Goal: Navigation & Orientation: Find specific page/section

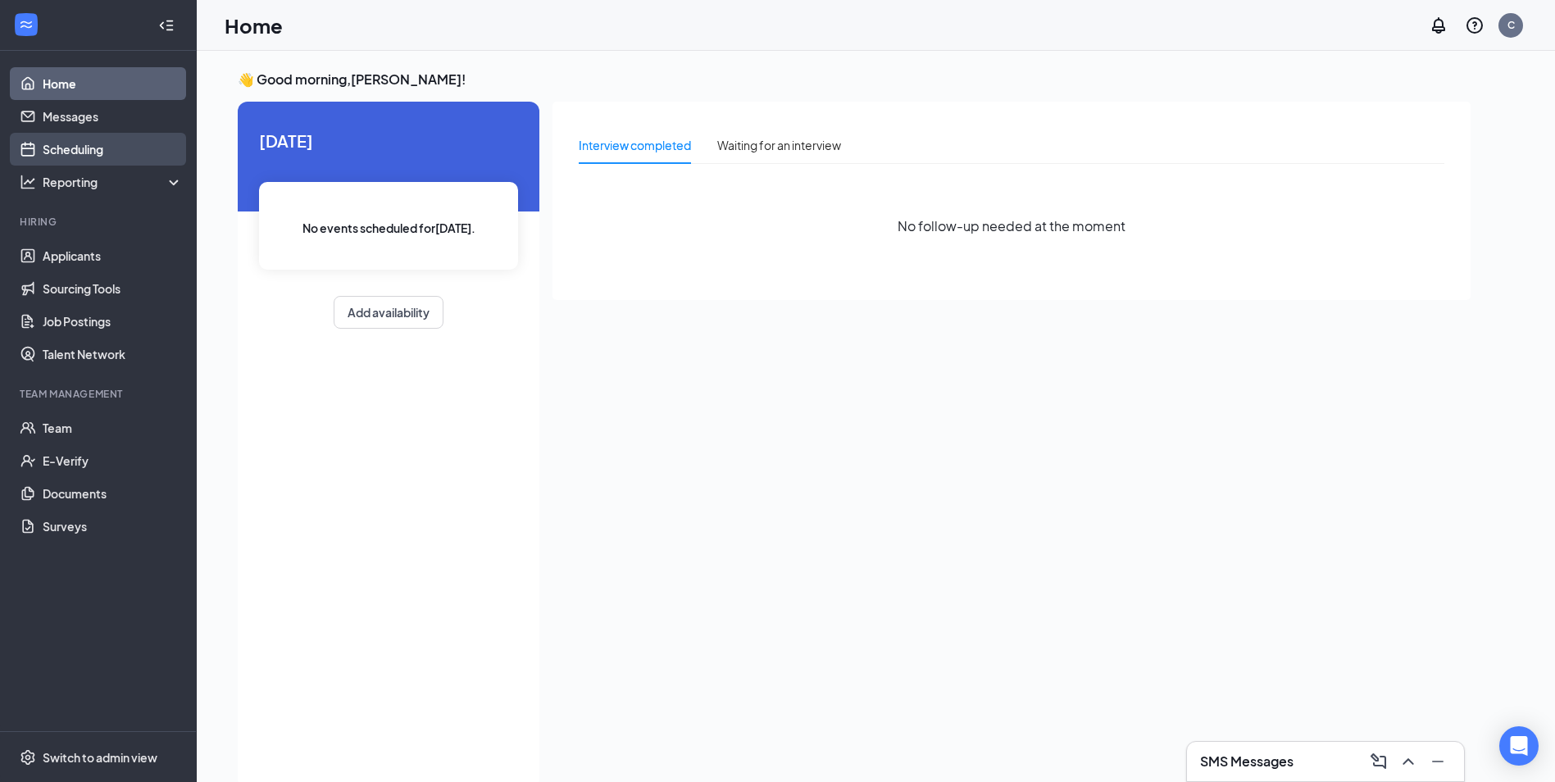
click at [99, 152] on link "Scheduling" at bounding box center [113, 149] width 140 height 33
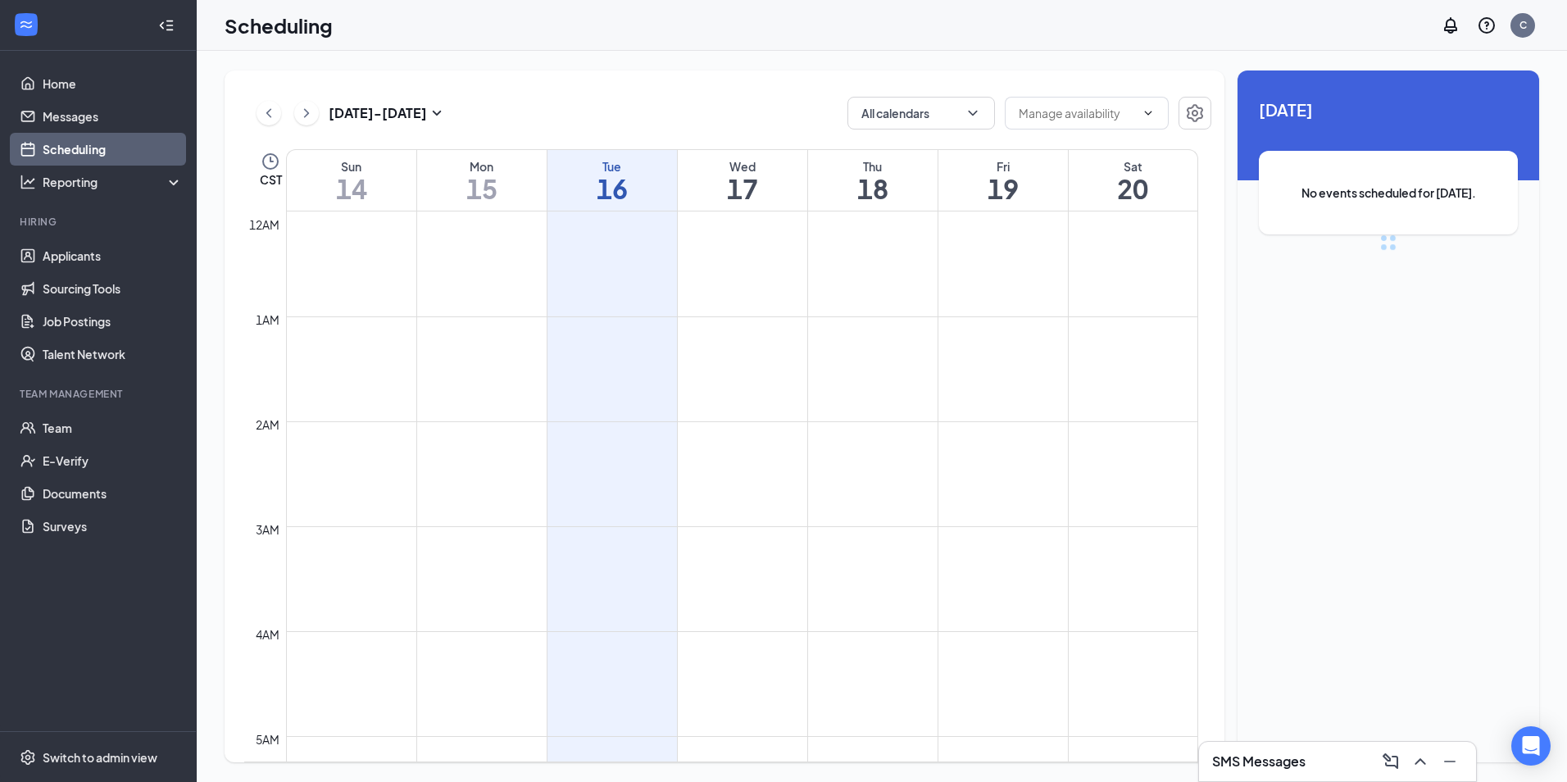
scroll to position [806, 0]
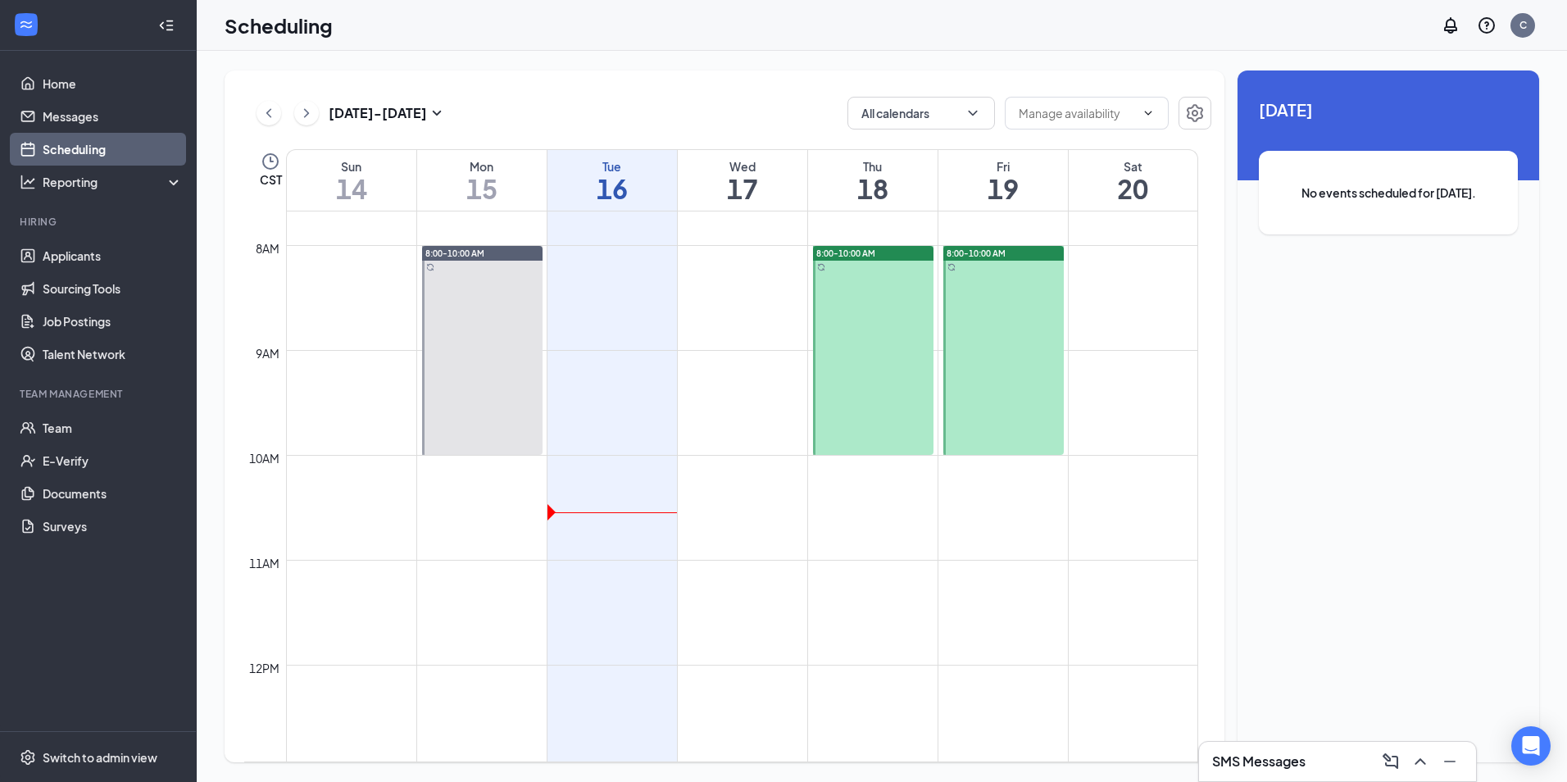
click at [476, 312] on div at bounding box center [482, 350] width 121 height 209
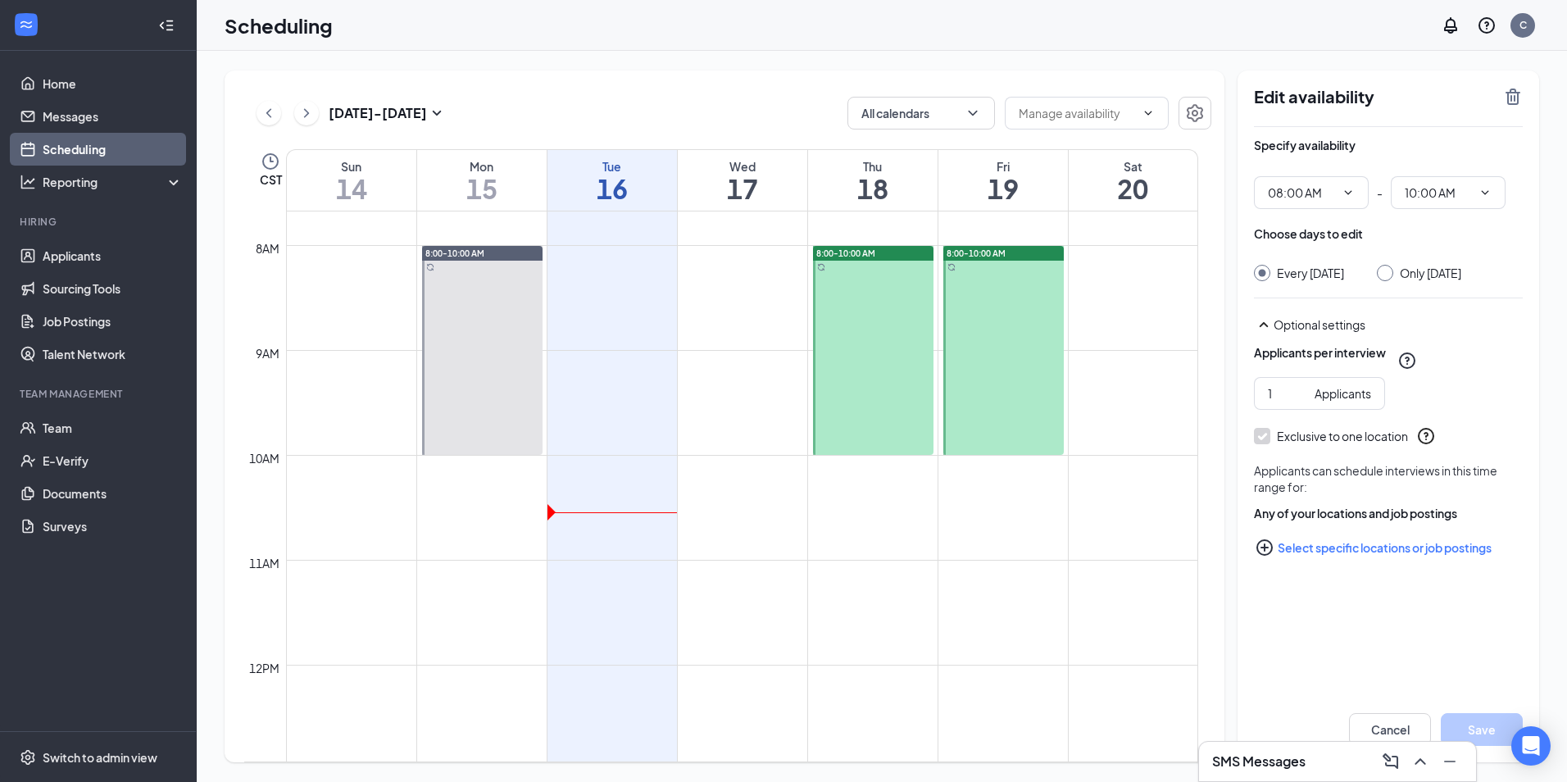
click at [869, 301] on div at bounding box center [873, 350] width 121 height 209
click at [995, 313] on div at bounding box center [1004, 350] width 121 height 209
click at [64, 253] on link "Applicants" at bounding box center [113, 255] width 140 height 33
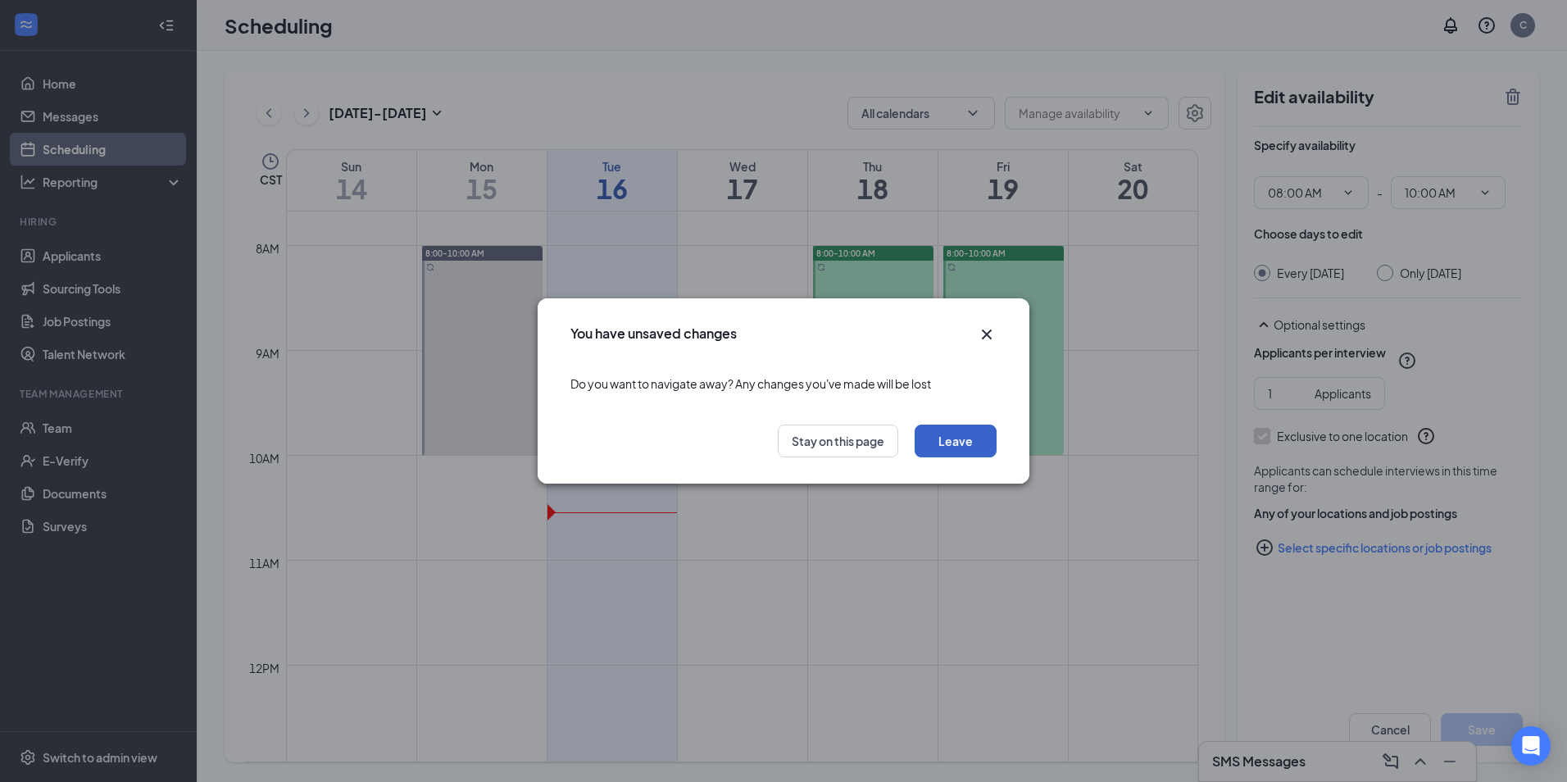
click at [943, 453] on button "Leave" at bounding box center [956, 441] width 82 height 33
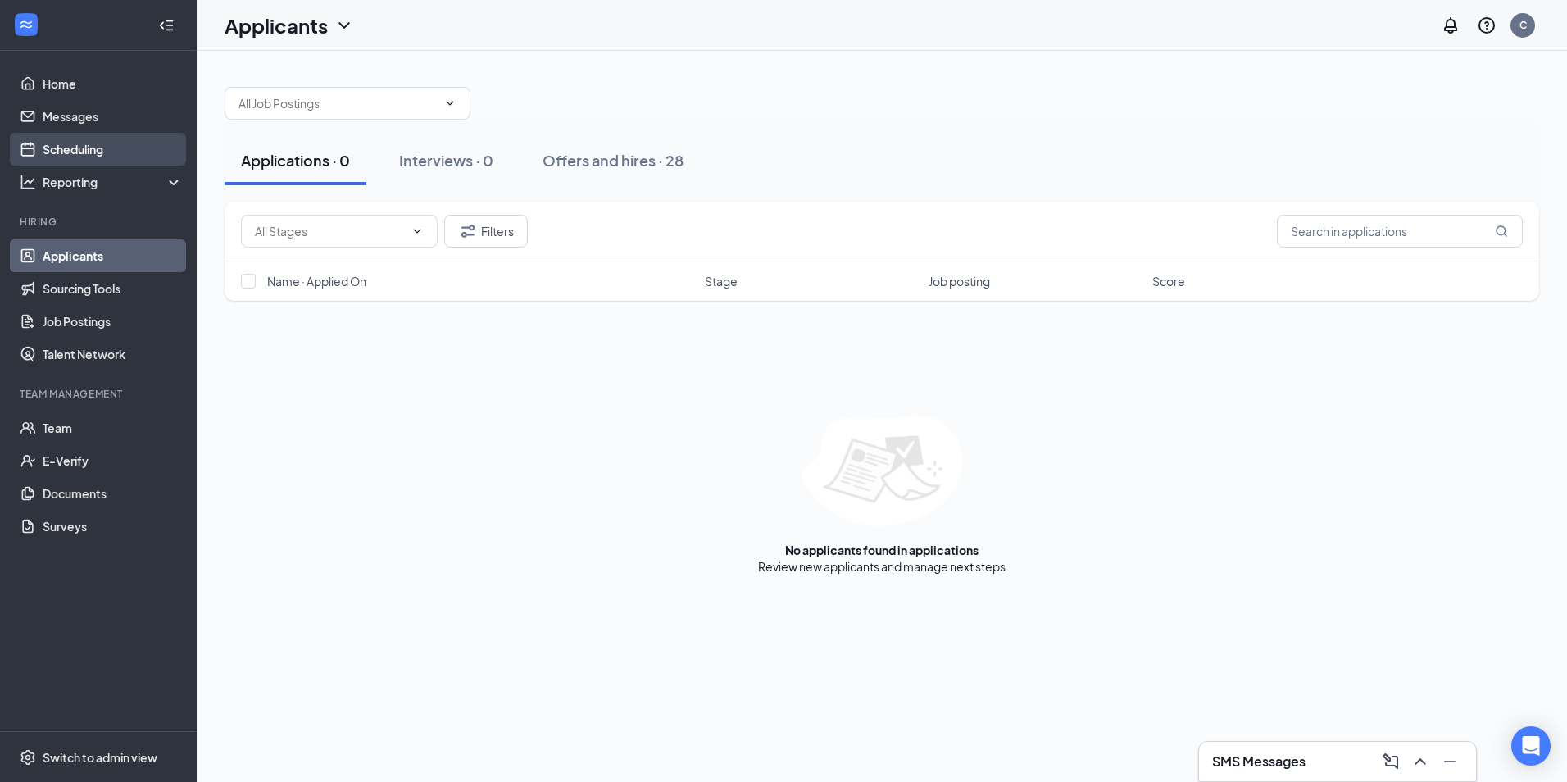
click at [111, 144] on link "Scheduling" at bounding box center [113, 149] width 140 height 33
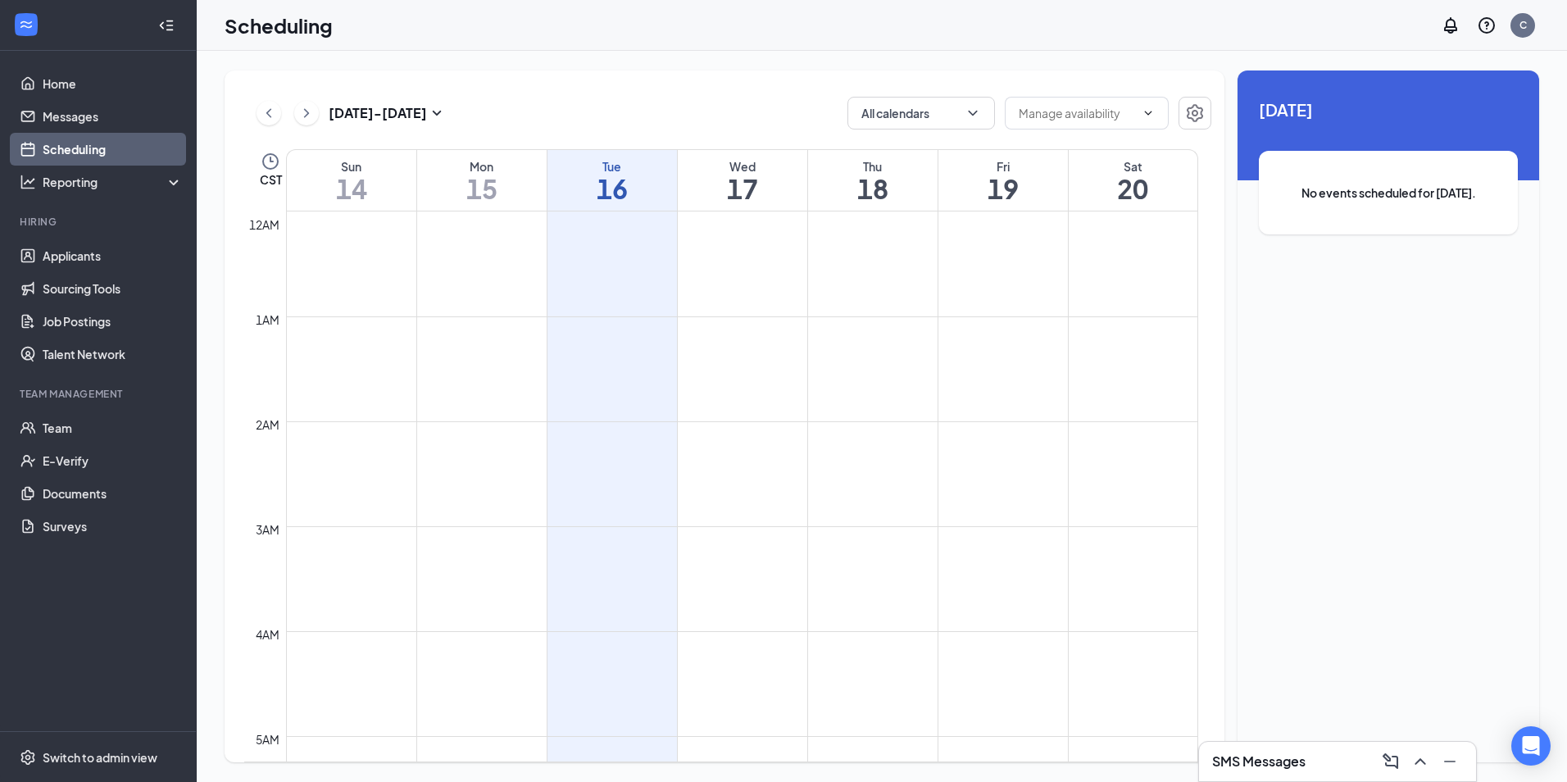
scroll to position [806, 0]
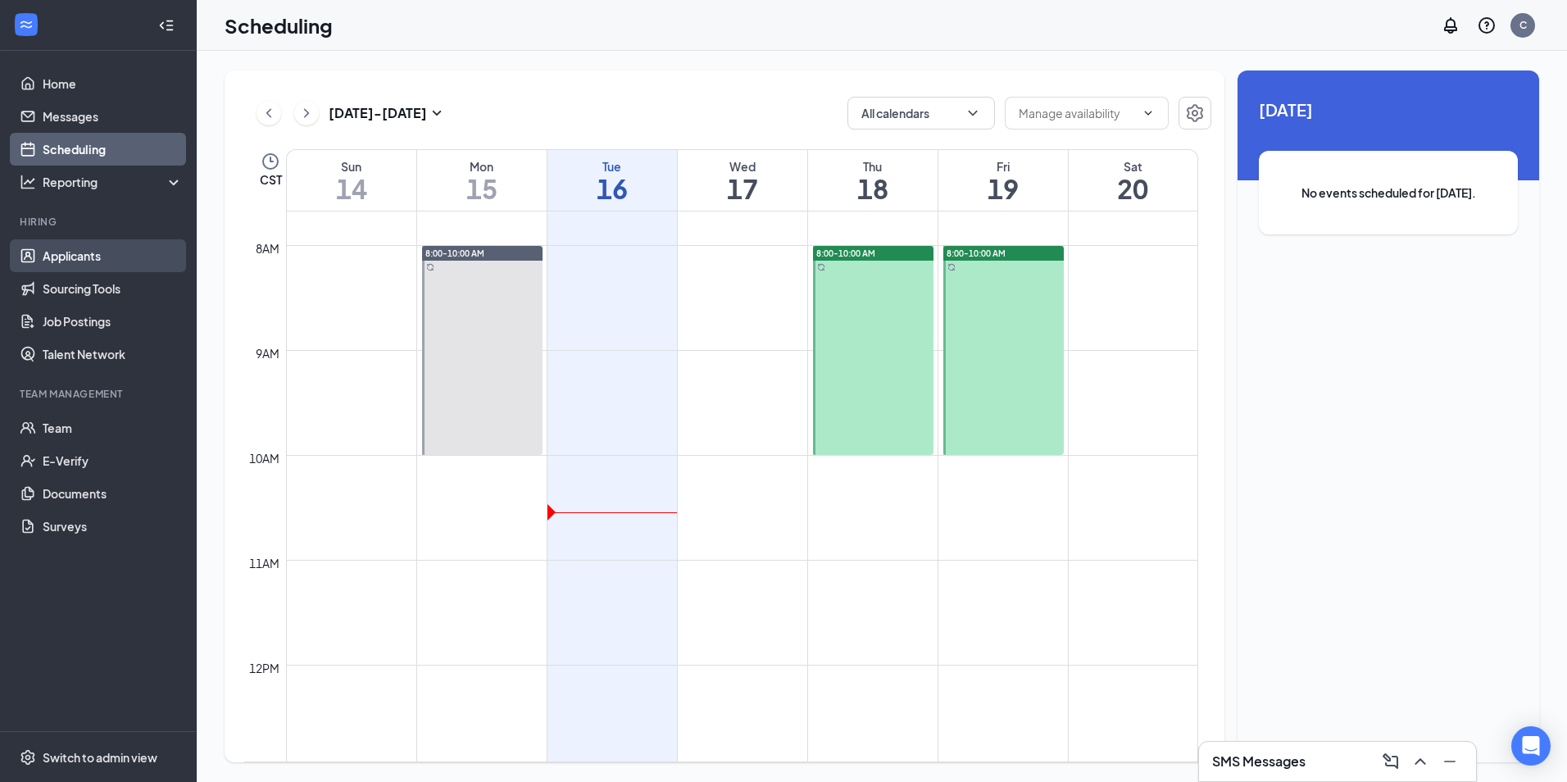
click at [105, 248] on link "Applicants" at bounding box center [113, 255] width 140 height 33
